Goal: Task Accomplishment & Management: Use online tool/utility

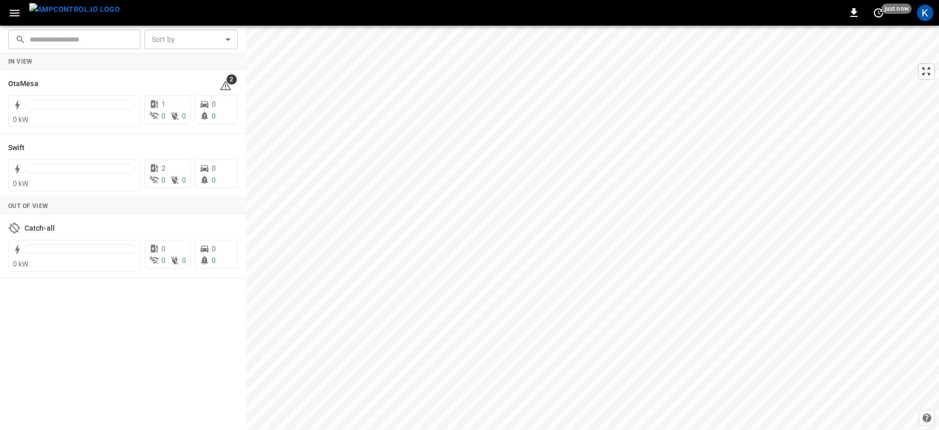
click at [18, 13] on icon "button" at bounding box center [14, 13] width 13 height 13
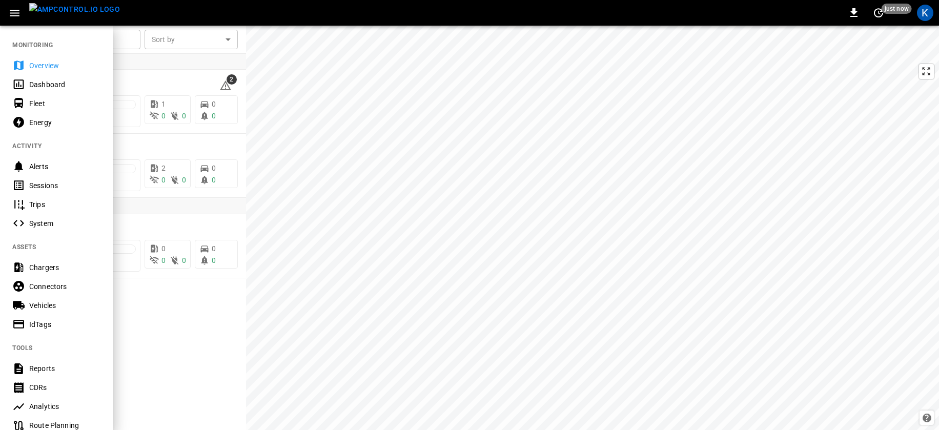
click at [46, 84] on div "Dashboard" at bounding box center [64, 84] width 71 height 10
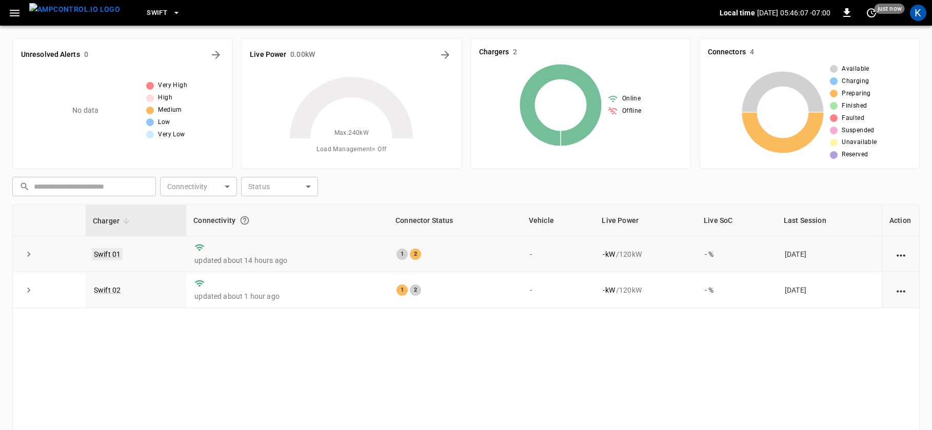
click at [109, 253] on link "Swift 01" at bounding box center [107, 254] width 31 height 12
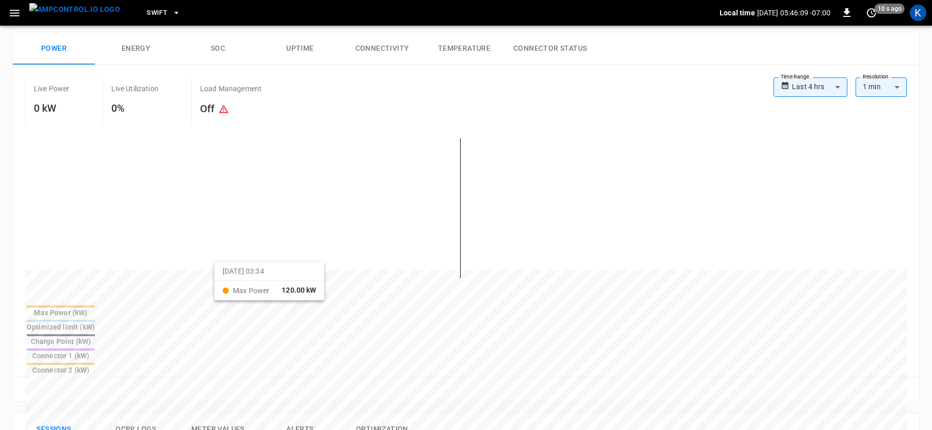
scroll to position [113, 0]
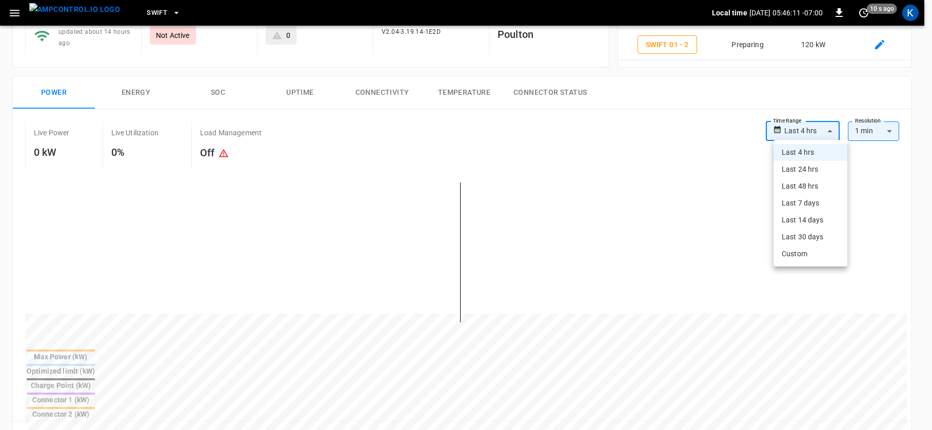
click at [815, 126] on body "**********" at bounding box center [466, 381] width 932 height 989
click at [796, 170] on li "Last 24 hrs" at bounding box center [810, 169] width 74 height 17
type input "**********"
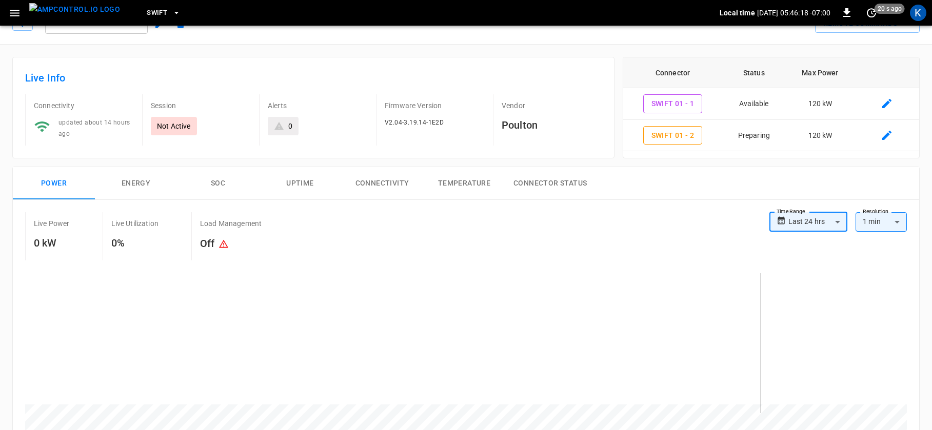
scroll to position [0, 0]
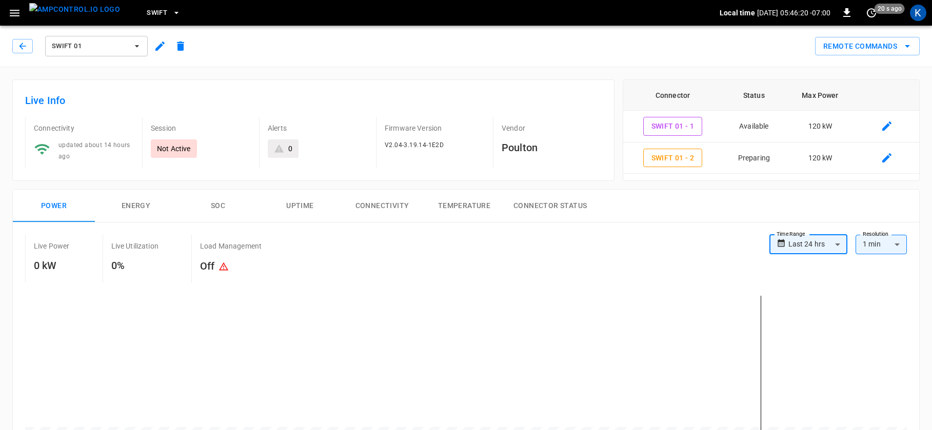
click at [90, 47] on span "Swift 01" at bounding box center [90, 47] width 76 height 12
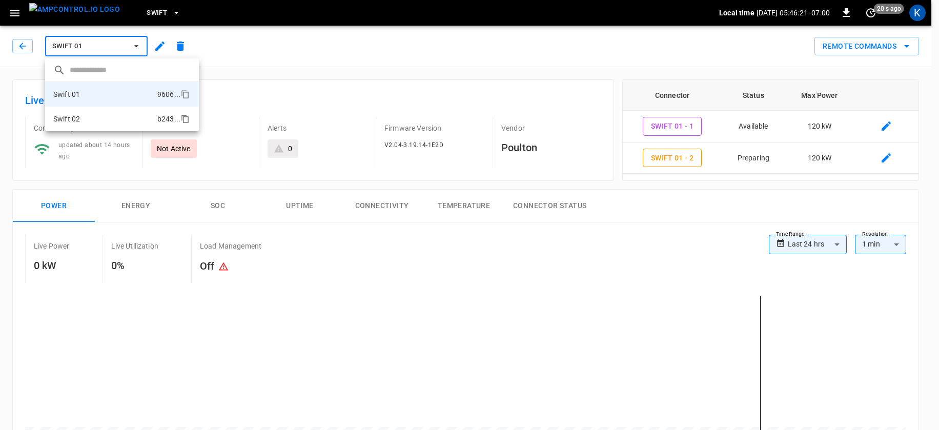
click at [89, 120] on li "Swift 02 b243 ..." at bounding box center [122, 119] width 154 height 25
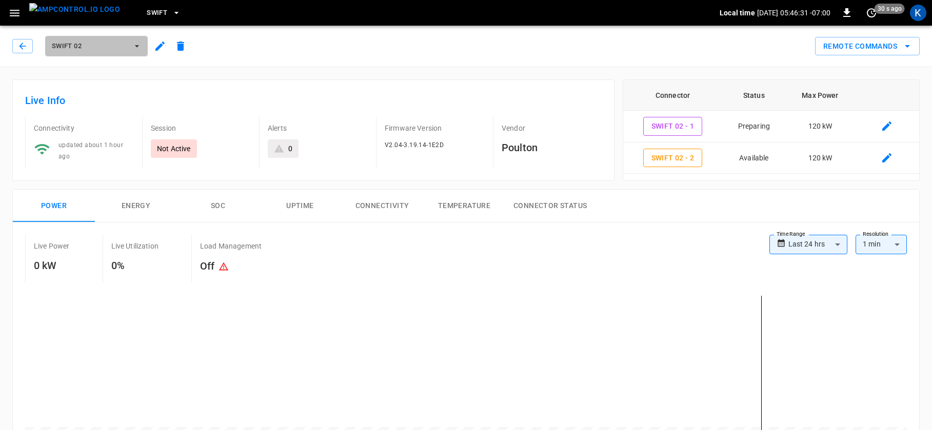
click at [99, 43] on span "Swift 02" at bounding box center [90, 47] width 76 height 12
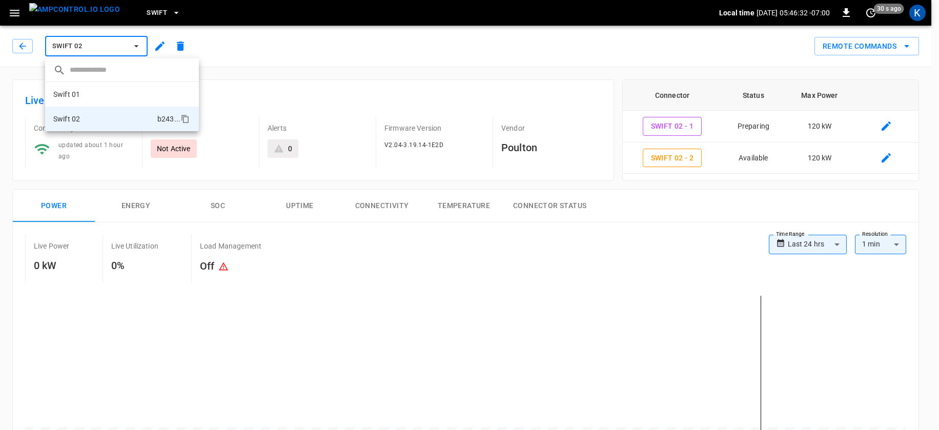
click at [138, 9] on div at bounding box center [469, 215] width 939 height 430
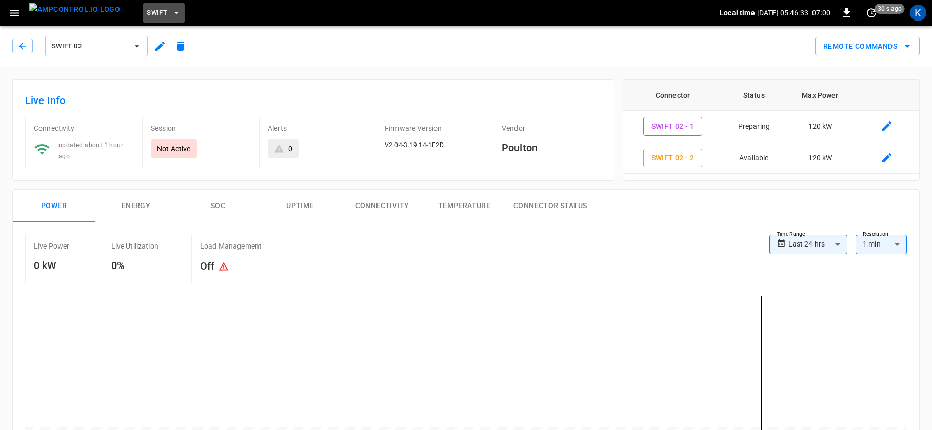
click at [147, 12] on span "Swift" at bounding box center [157, 13] width 21 height 12
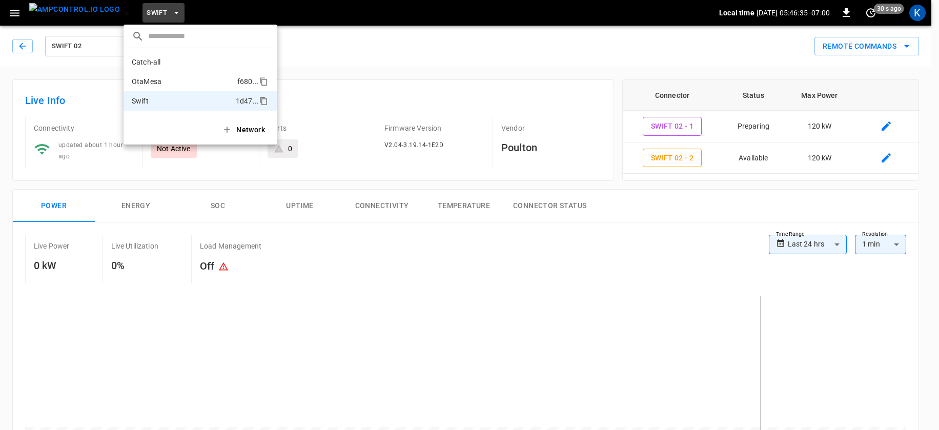
click at [151, 84] on p "OtaMesa" at bounding box center [147, 81] width 30 height 10
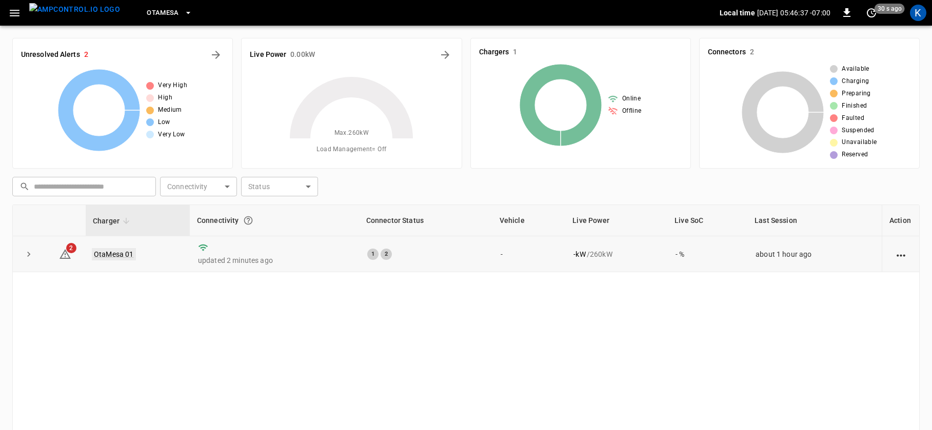
click at [109, 253] on link "OtaMesa 01" at bounding box center [114, 254] width 44 height 12
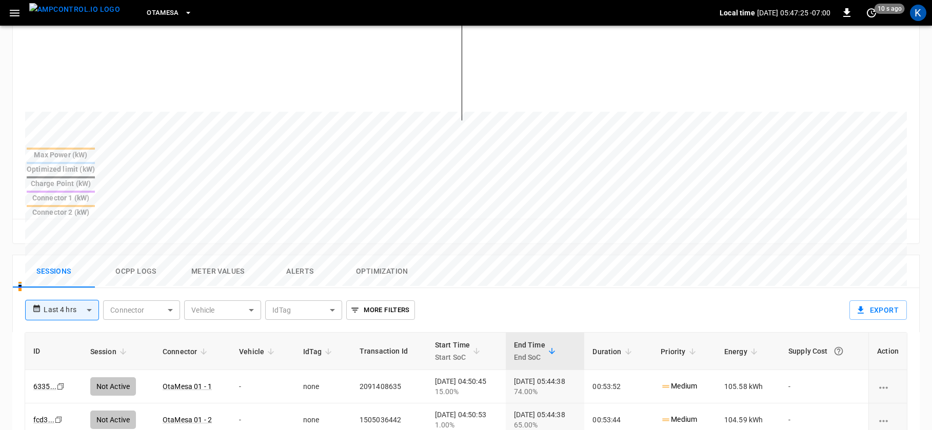
scroll to position [282, 0]
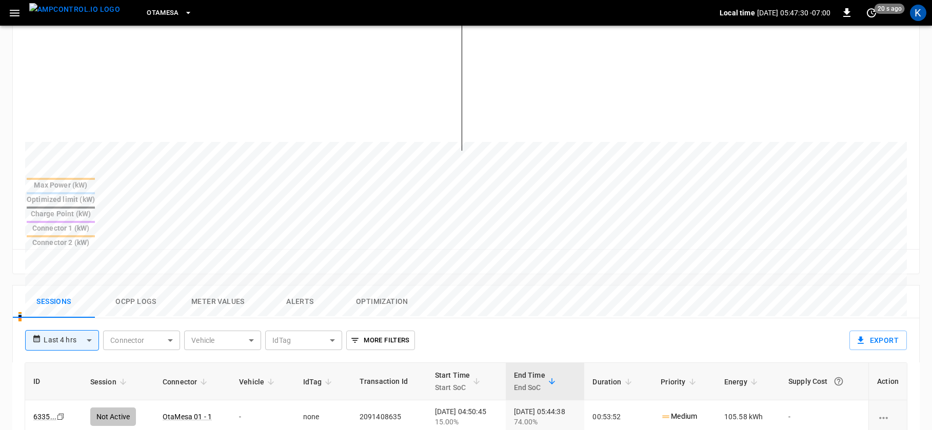
click at [218, 286] on button "Meter Values" at bounding box center [218, 302] width 82 height 33
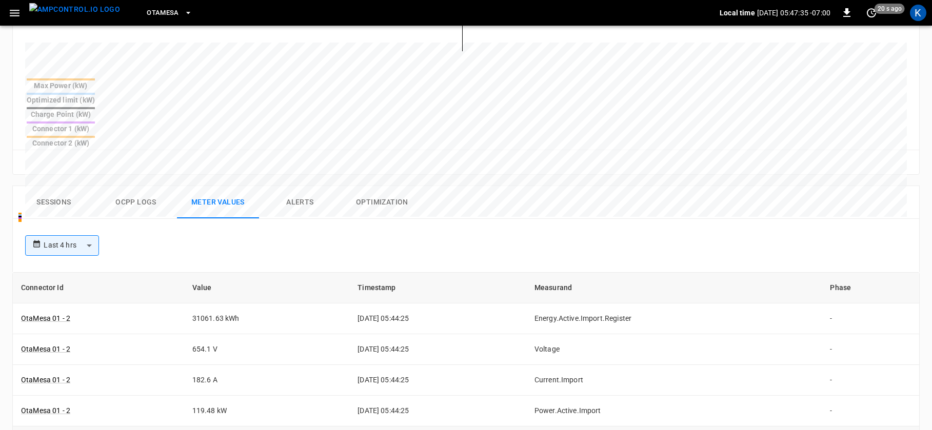
scroll to position [0, 0]
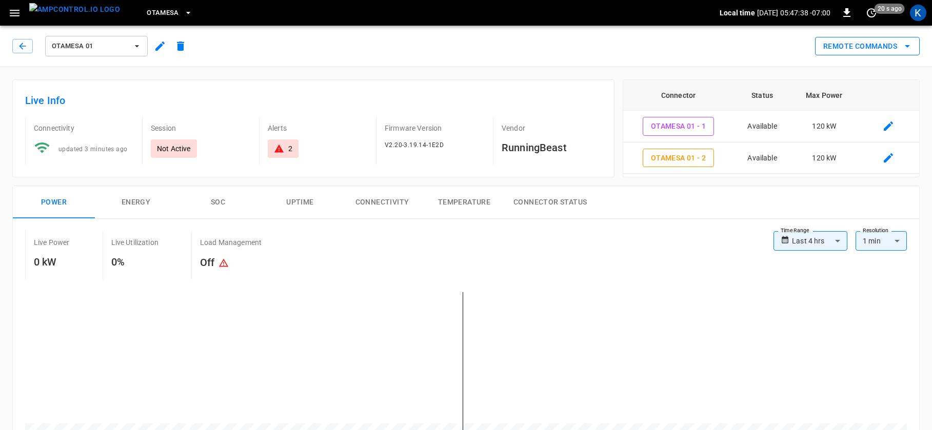
click at [869, 45] on button "Remote Commands" at bounding box center [867, 46] width 105 height 19
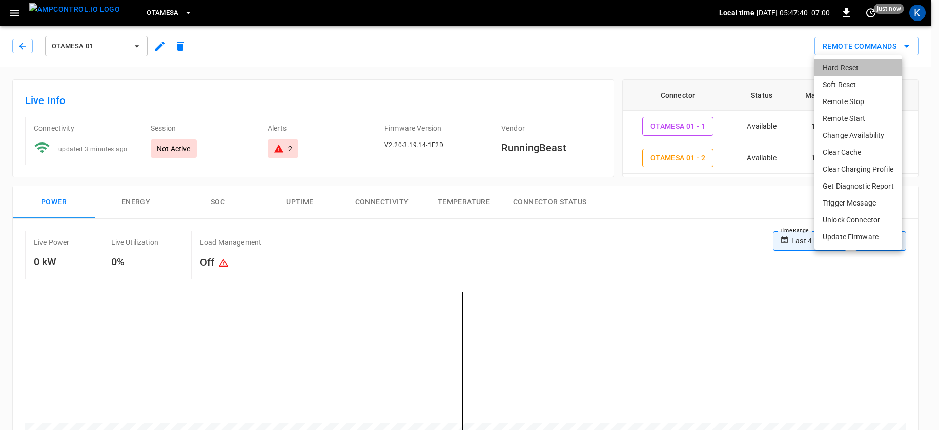
click at [842, 67] on li "Hard Reset" at bounding box center [859, 67] width 88 height 17
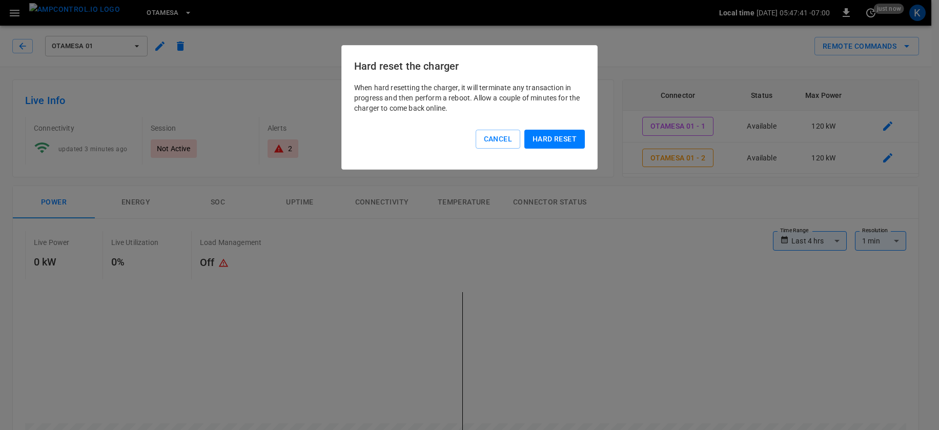
click at [552, 138] on button "Hard reset" at bounding box center [555, 139] width 61 height 19
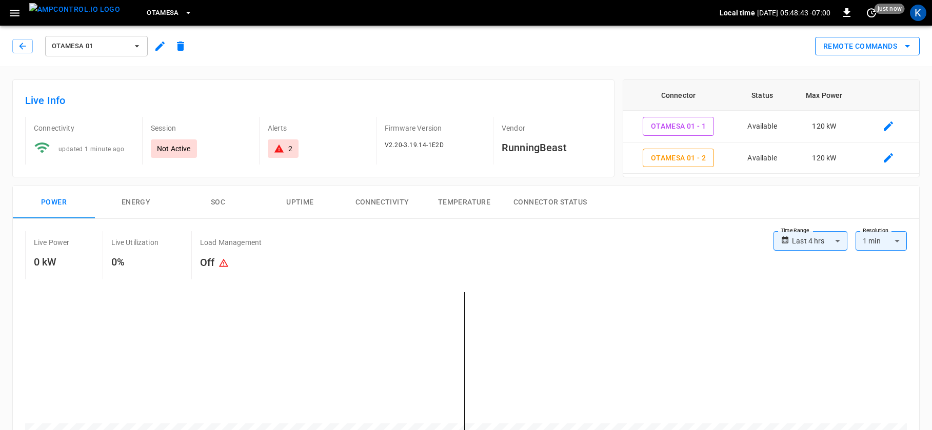
click at [869, 48] on button "Remote Commands" at bounding box center [867, 46] width 105 height 19
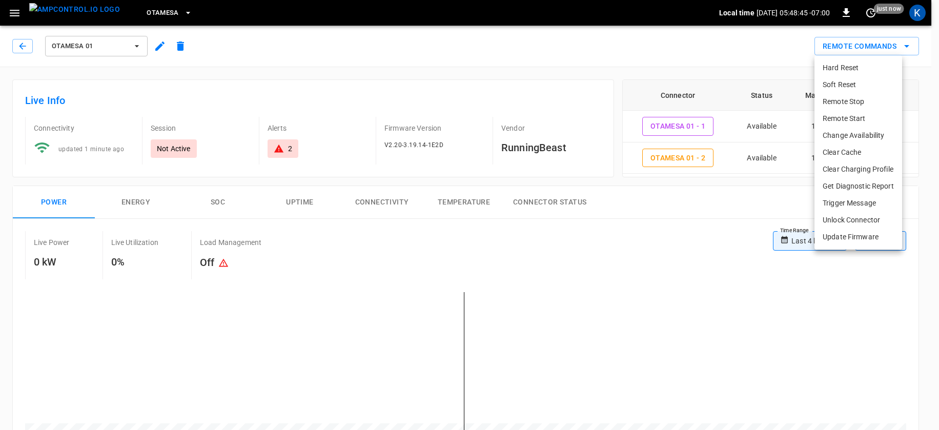
click at [846, 116] on li "Remote Start" at bounding box center [859, 118] width 88 height 17
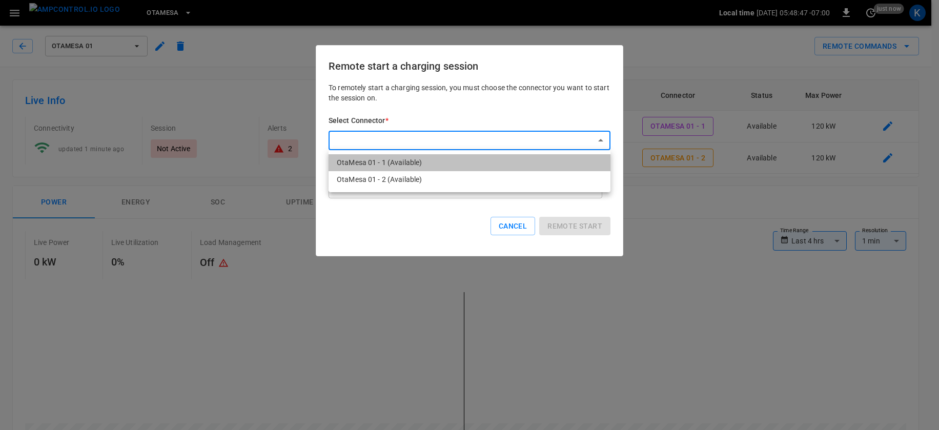
click at [395, 159] on li "OtaMesa 01 - 1 (Available)" at bounding box center [470, 162] width 282 height 17
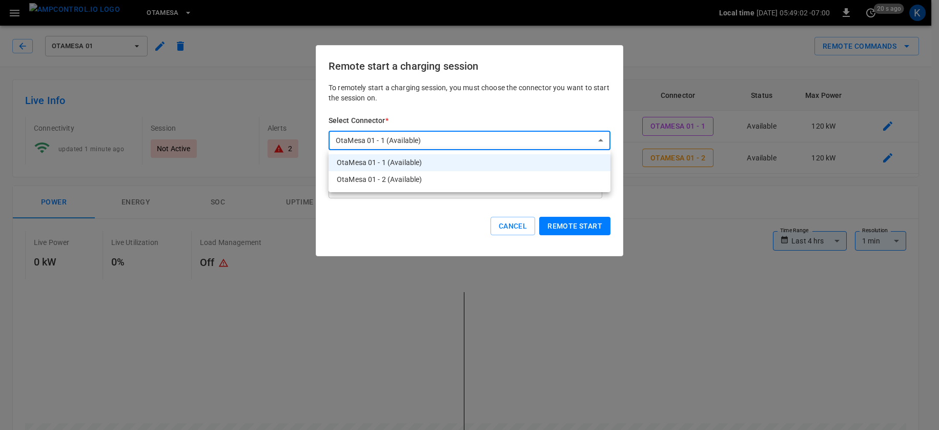
click at [412, 180] on li "OtaMesa 01 - 2 (Available)" at bounding box center [470, 179] width 282 height 17
type input "**********"
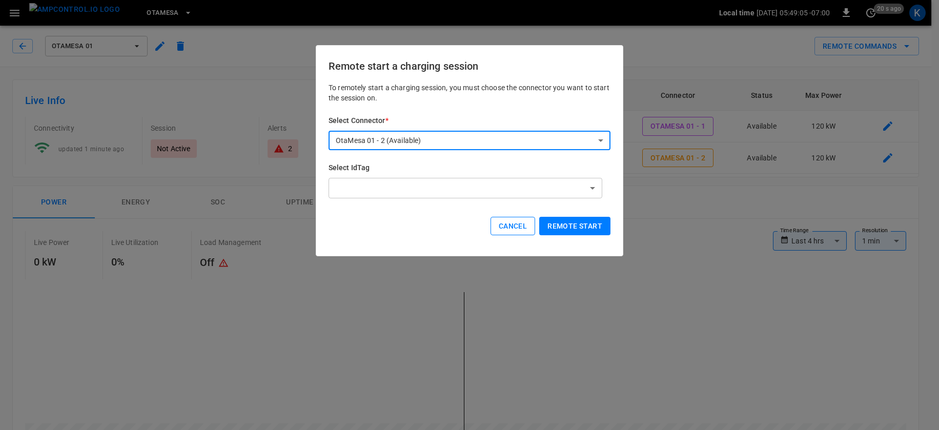
click at [507, 228] on button "Cancel" at bounding box center [513, 226] width 45 height 19
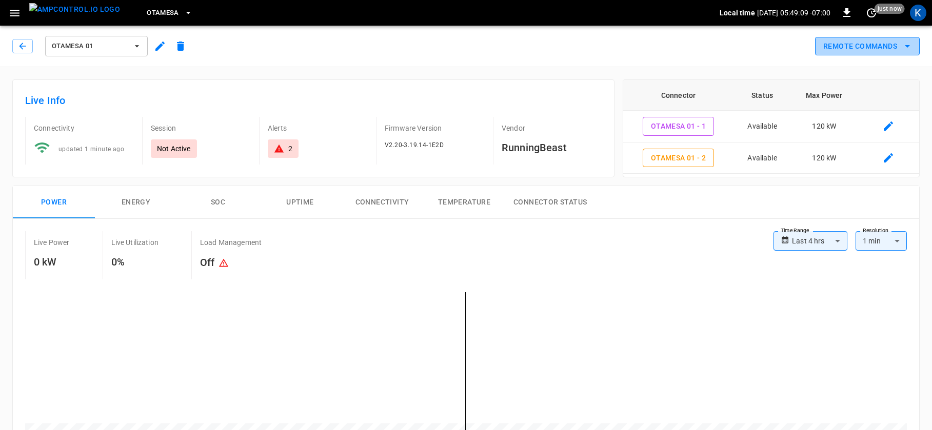
click at [867, 48] on button "Remote Commands" at bounding box center [867, 46] width 105 height 19
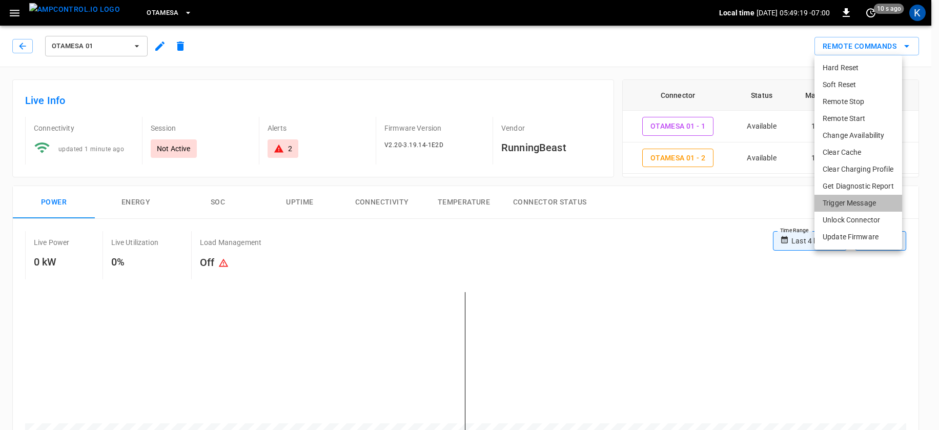
click at [855, 203] on li "Trigger Message" at bounding box center [859, 203] width 88 height 17
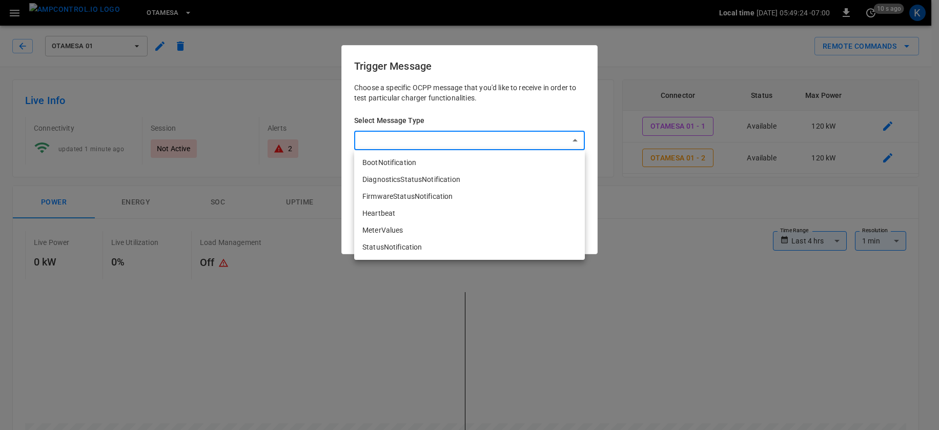
click at [389, 214] on li "Heartbeat" at bounding box center [469, 213] width 231 height 17
type input "*********"
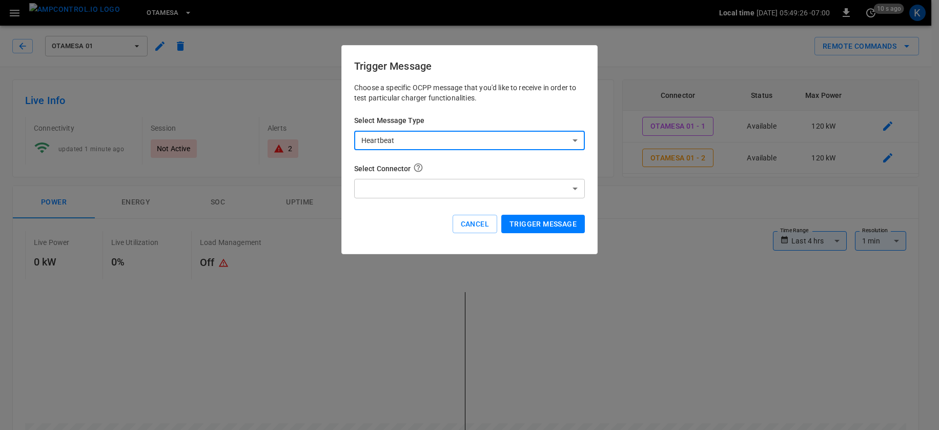
click at [532, 220] on button "Trigger Message" at bounding box center [543, 224] width 84 height 19
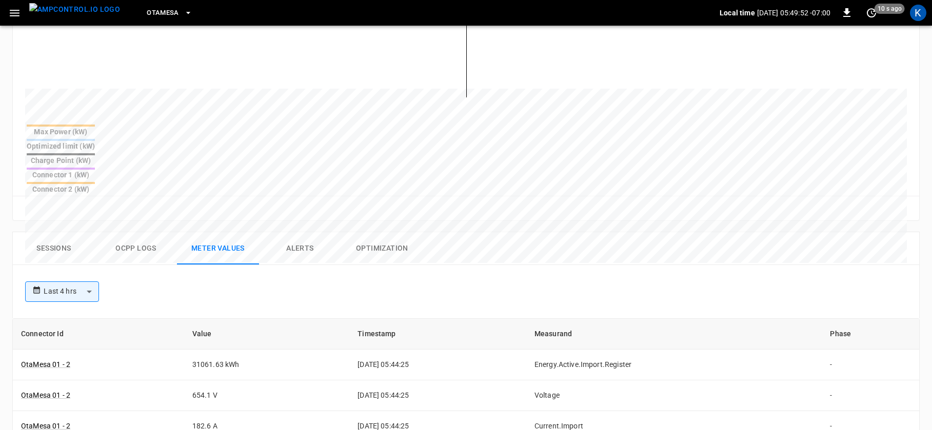
scroll to position [299, 0]
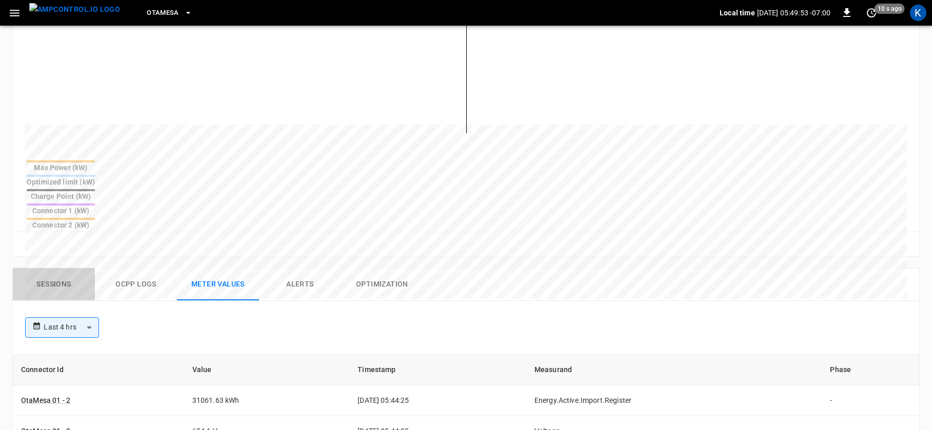
click at [55, 268] on button "Sessions" at bounding box center [54, 284] width 82 height 33
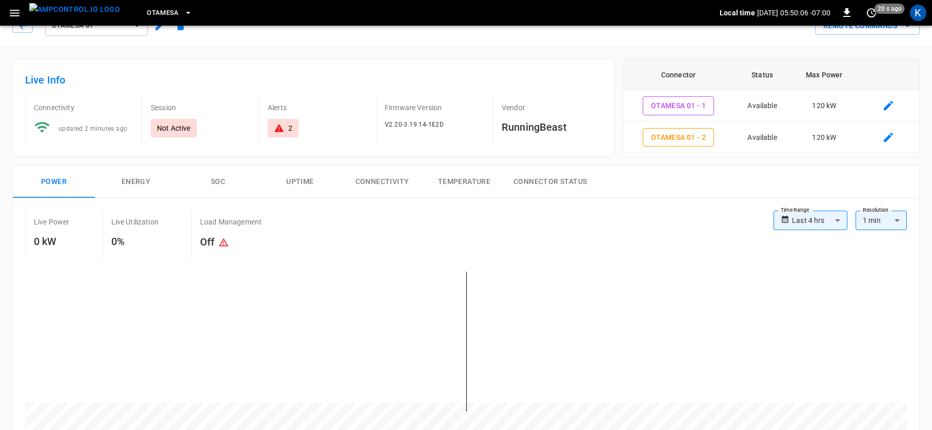
scroll to position [0, 0]
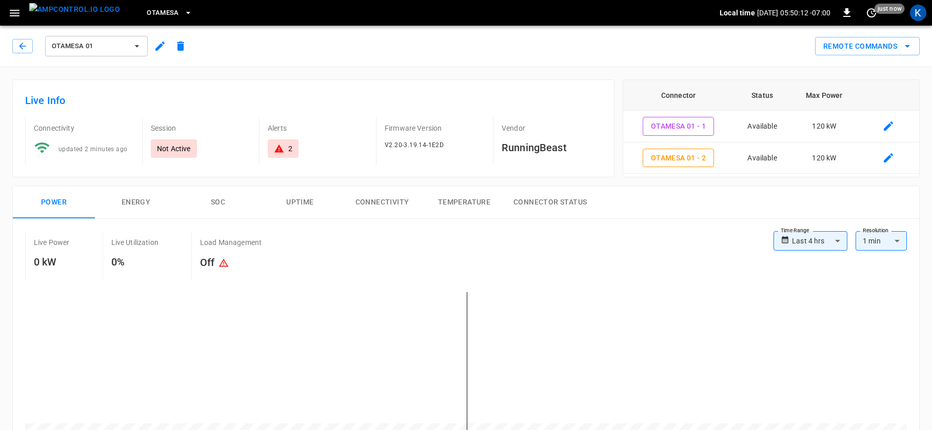
click at [147, 12] on span "OtaMesa" at bounding box center [163, 13] width 32 height 12
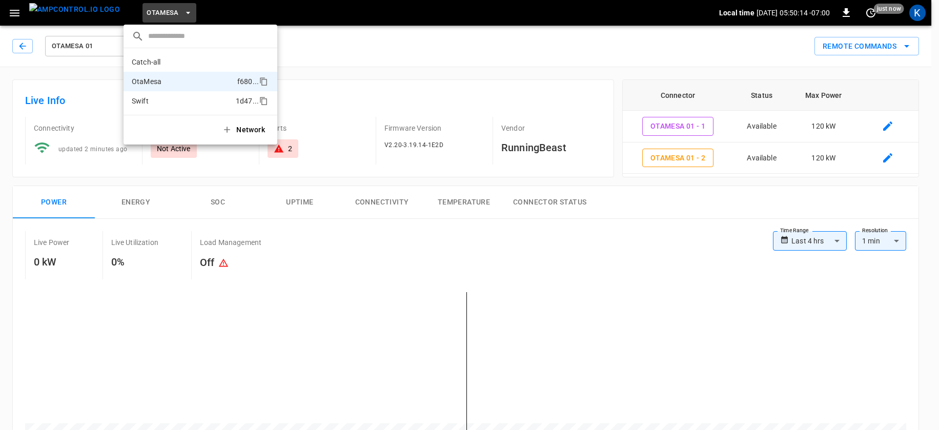
click at [155, 103] on li "Swift 1d47 ..." at bounding box center [201, 100] width 154 height 19
